Goal: Transaction & Acquisition: Obtain resource

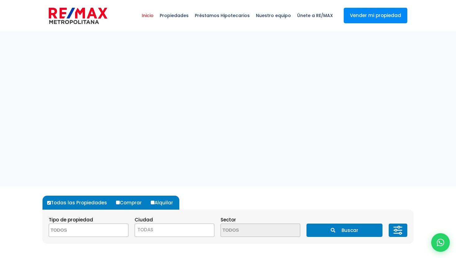
select select
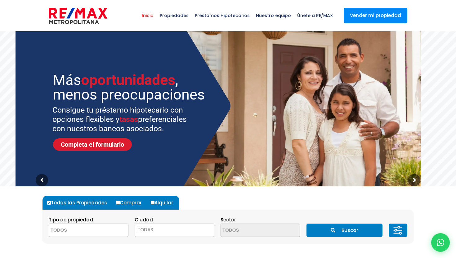
click at [153, 200] on label "Alquilar" at bounding box center [164, 203] width 30 height 14
click at [153, 201] on input "Alquilar" at bounding box center [153, 203] width 4 height 4
radio input "true"
click at [104, 229] on textarea "Search" at bounding box center [79, 230] width 60 height 13
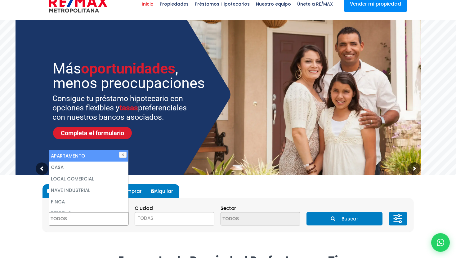
scroll to position [13, 0]
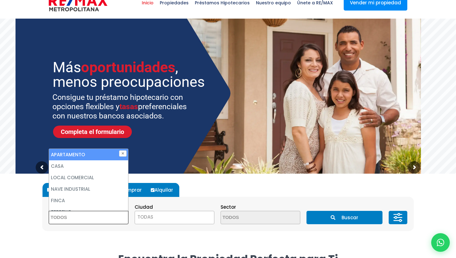
click at [94, 150] on li "APARTAMENTO" at bounding box center [88, 154] width 79 height 11
select select "apartment"
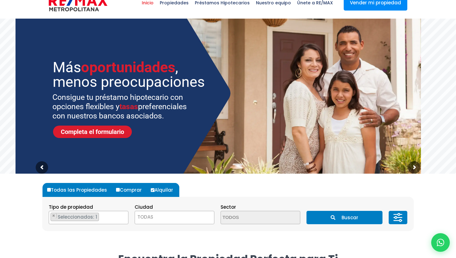
click at [207, 158] on sr7-img at bounding box center [127, 93] width 222 height 179
click at [167, 218] on span "TODAS" at bounding box center [174, 217] width 79 height 9
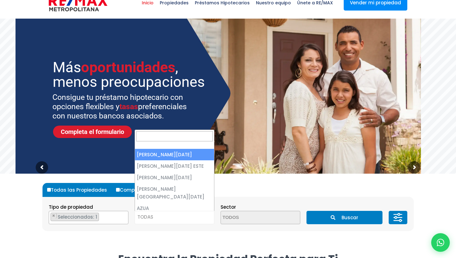
select select "1"
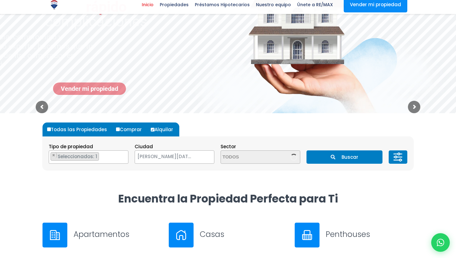
scroll to position [91, 0]
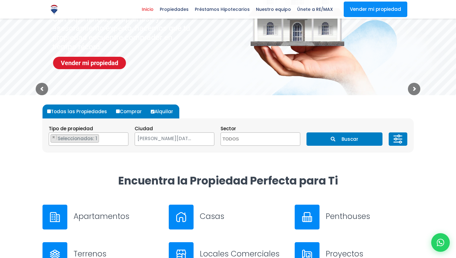
click at [329, 141] on button "Buscar" at bounding box center [344, 138] width 76 height 13
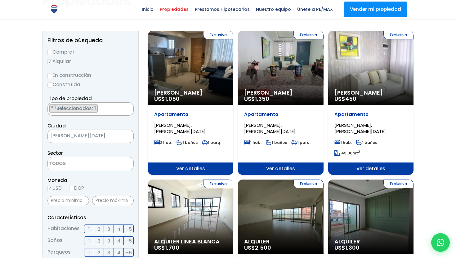
scroll to position [74, 0]
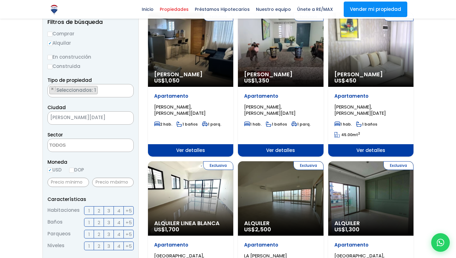
click at [99, 207] on span "2" at bounding box center [99, 211] width 2 height 8
click at [0, 0] on input "2" at bounding box center [0, 0] width 0 height 0
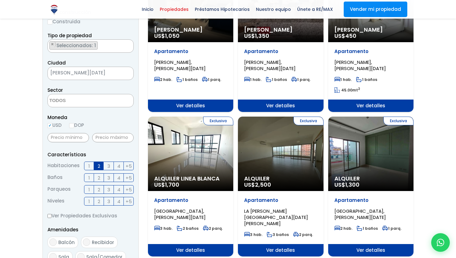
scroll to position [249, 0]
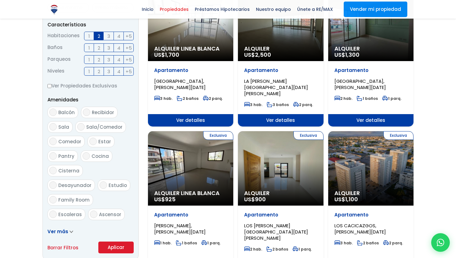
click at [107, 245] on button "Aplicar" at bounding box center [115, 248] width 35 height 12
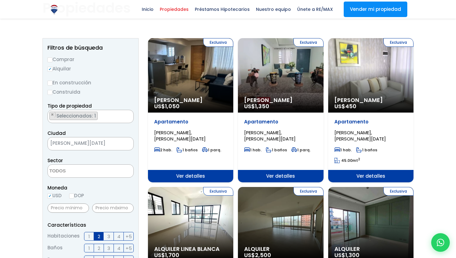
scroll to position [48, 0]
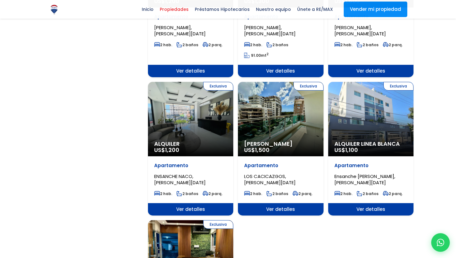
scroll to position [476, 0]
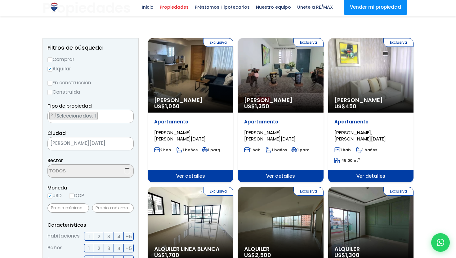
scroll to position [48, 0]
